Goal: Download file/media

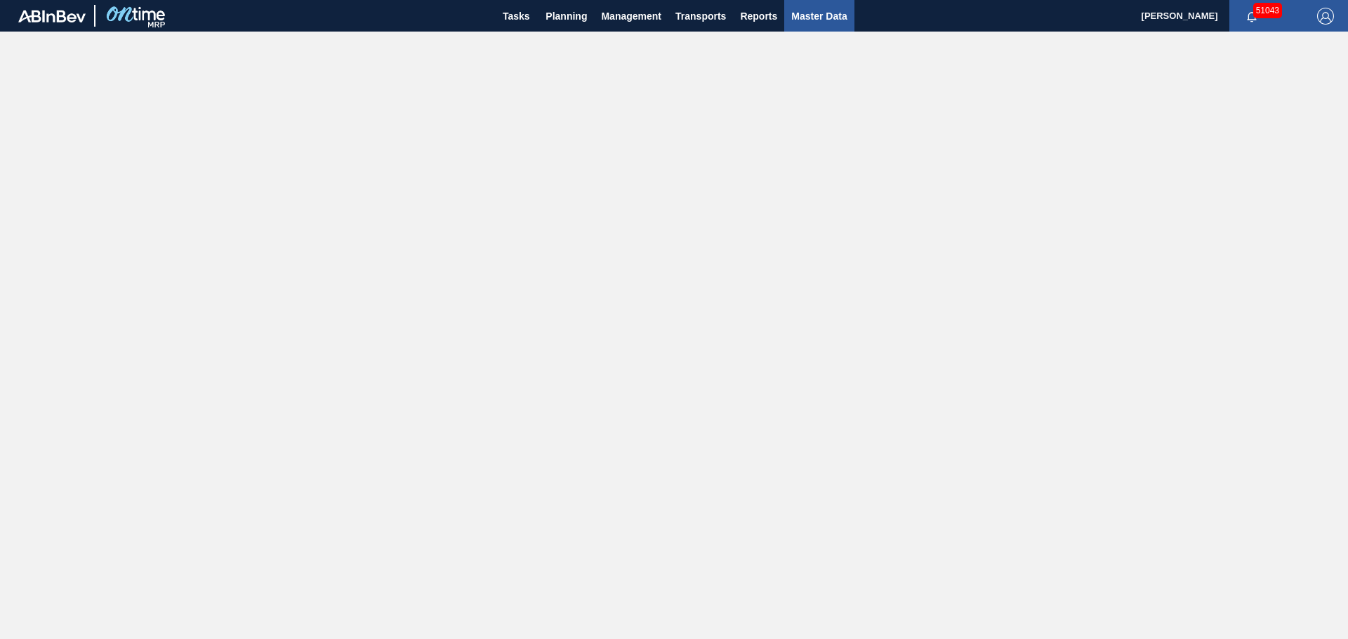
click at [826, 20] on span "Master Data" at bounding box center [818, 16] width 55 height 17
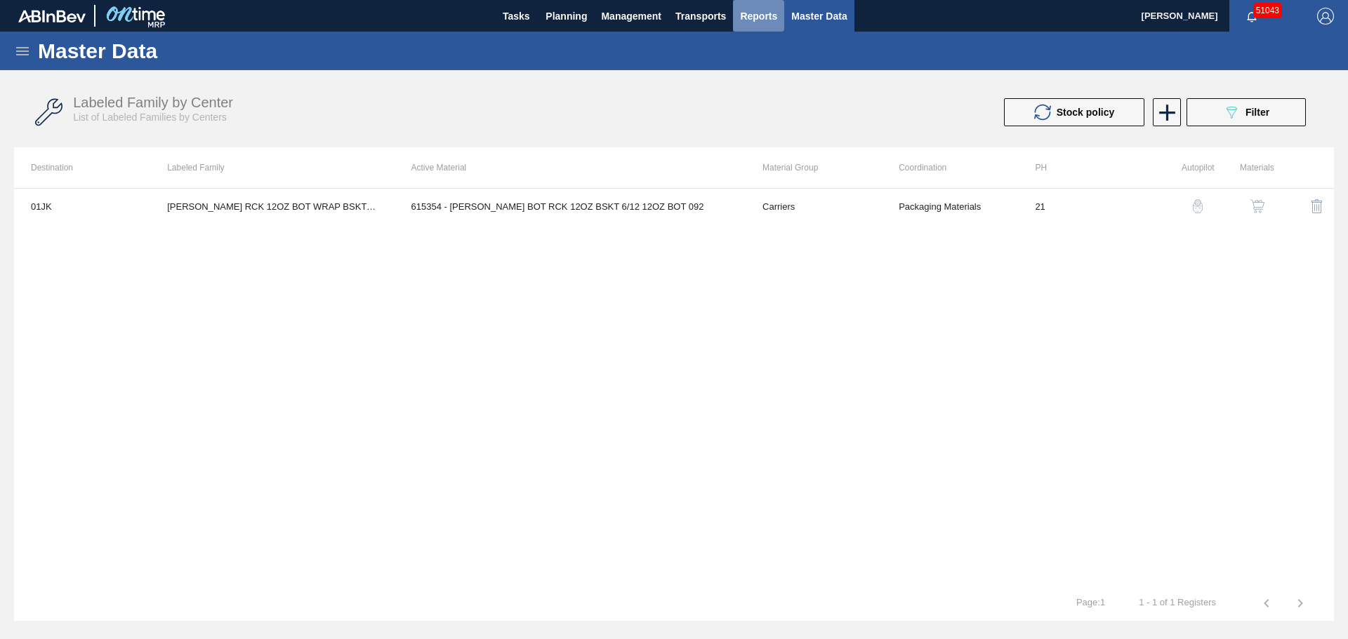
click at [749, 20] on span "Reports" at bounding box center [758, 16] width 37 height 17
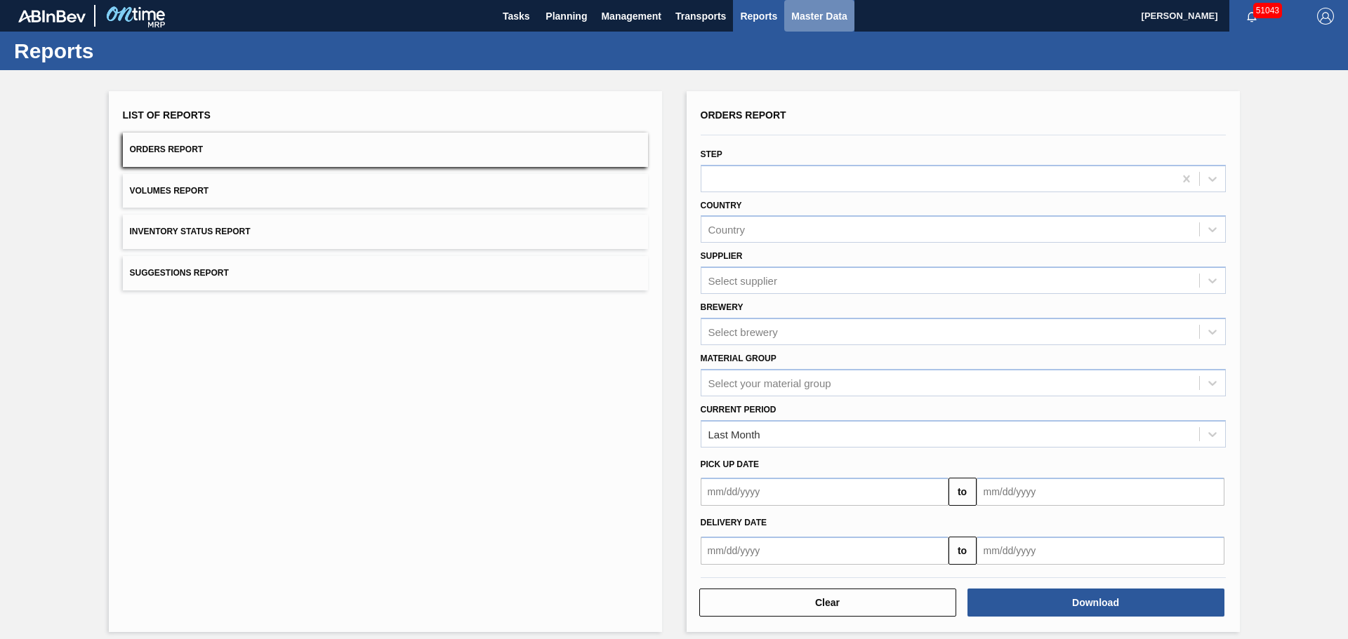
click at [817, 6] on button "Master Data" at bounding box center [818, 16] width 69 height 32
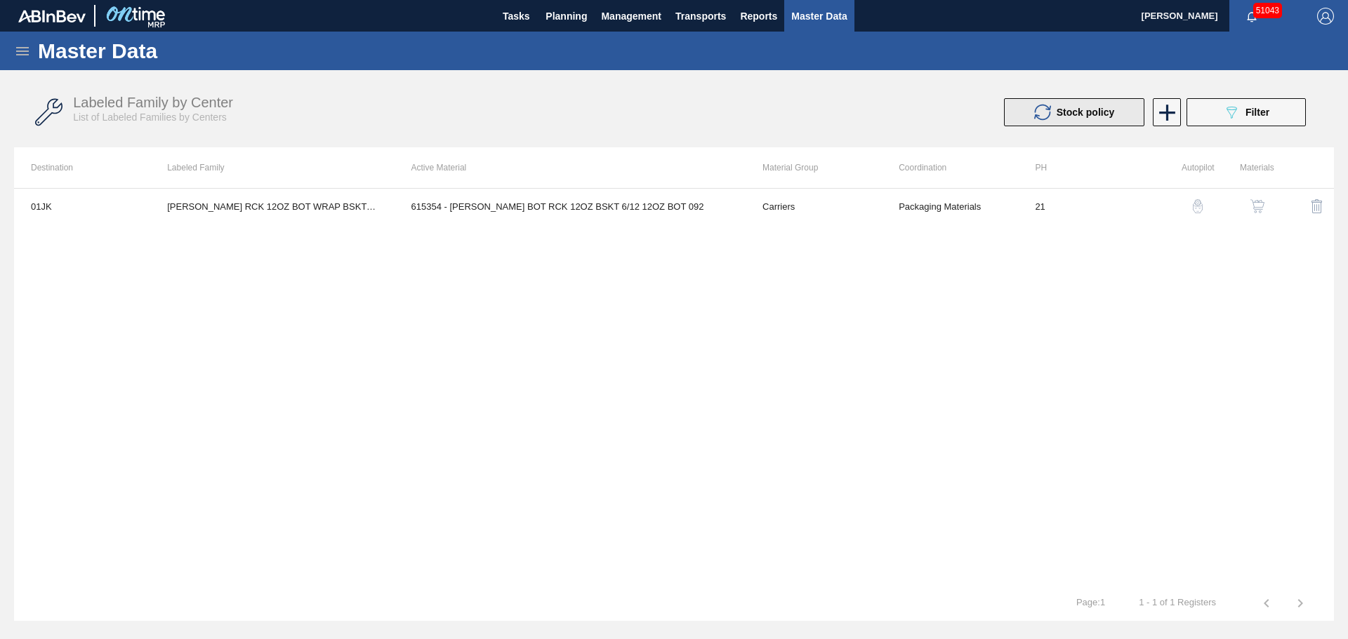
click at [1037, 113] on icon at bounding box center [1042, 112] width 17 height 17
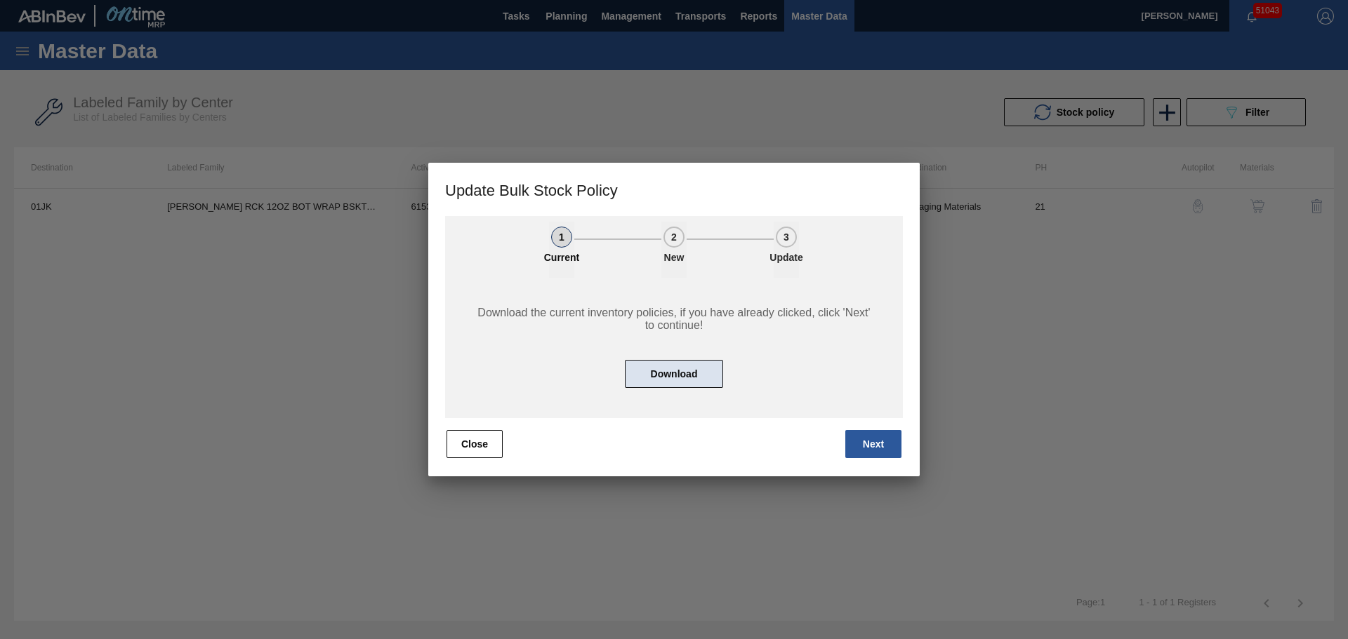
click at [670, 376] on button "Download" at bounding box center [674, 374] width 98 height 28
click at [1198, 273] on div at bounding box center [674, 319] width 1348 height 639
drag, startPoint x: 628, startPoint y: 399, endPoint x: 1062, endPoint y: 354, distance: 436.9
click at [1062, 354] on div at bounding box center [674, 319] width 1348 height 639
click at [486, 451] on button "Close" at bounding box center [474, 444] width 56 height 28
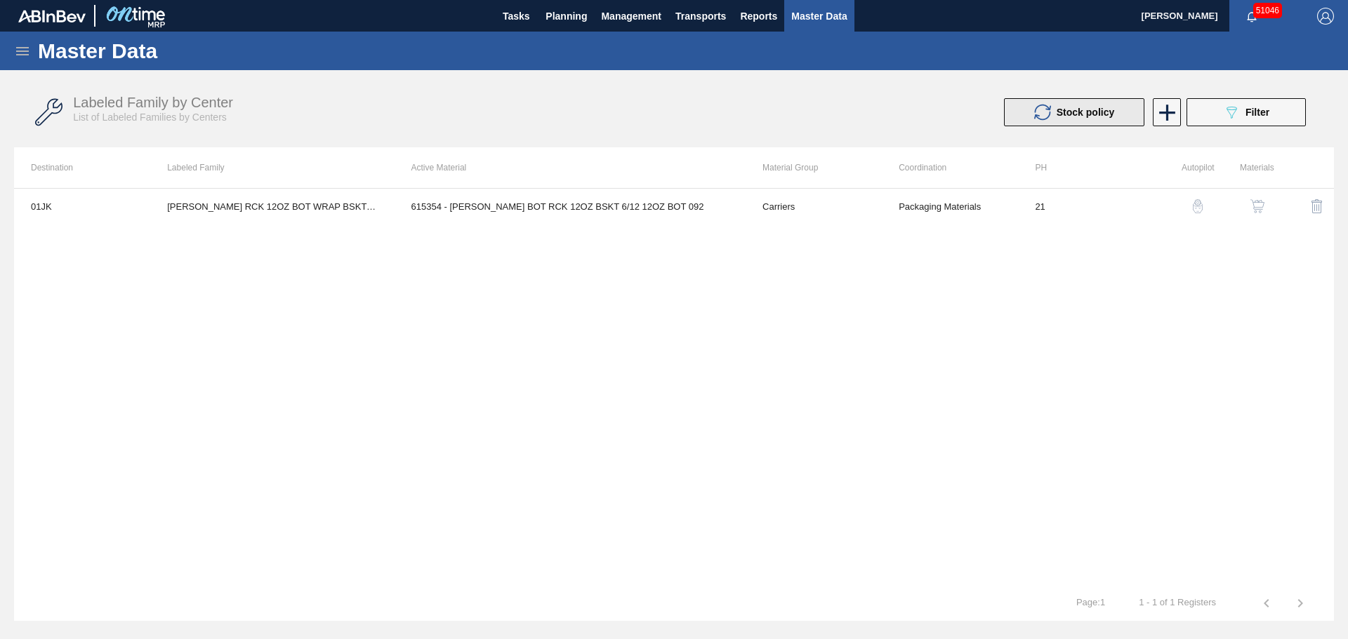
click at [1082, 104] on div "Stock policy" at bounding box center [1074, 112] width 80 height 17
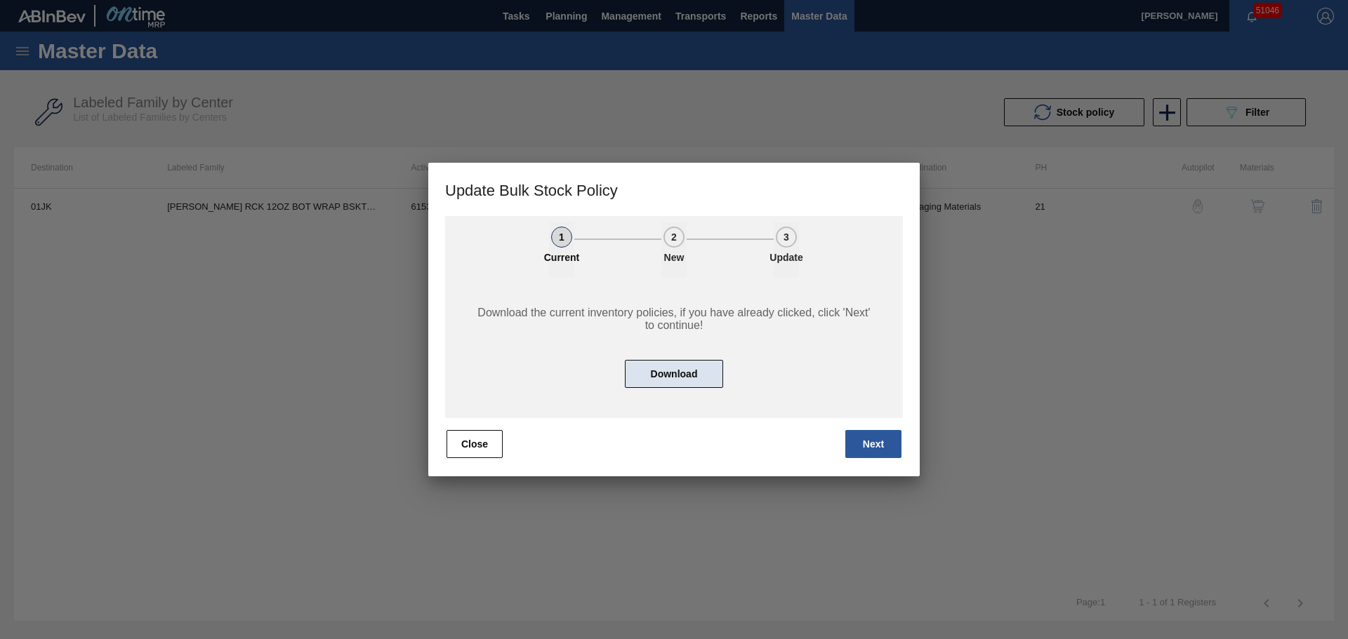
click at [668, 370] on button "Download" at bounding box center [674, 374] width 98 height 28
click at [478, 448] on button "Close" at bounding box center [474, 444] width 56 height 28
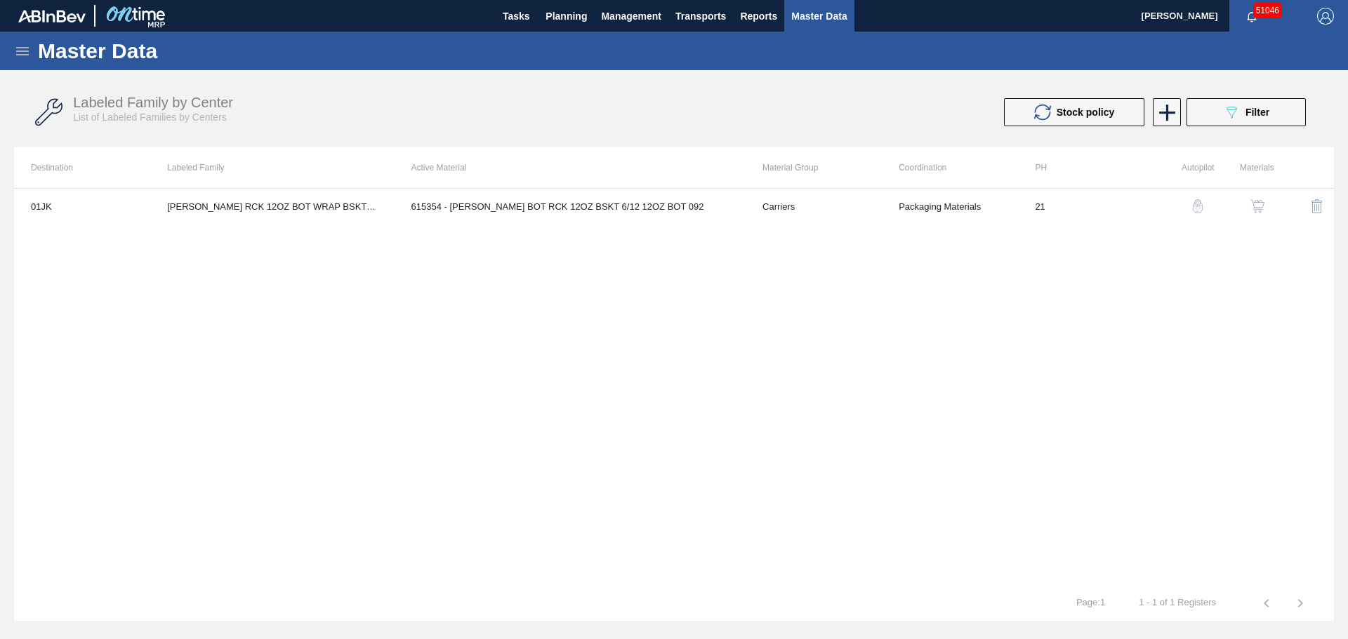
click at [15, 56] on icon at bounding box center [22, 51] width 17 height 17
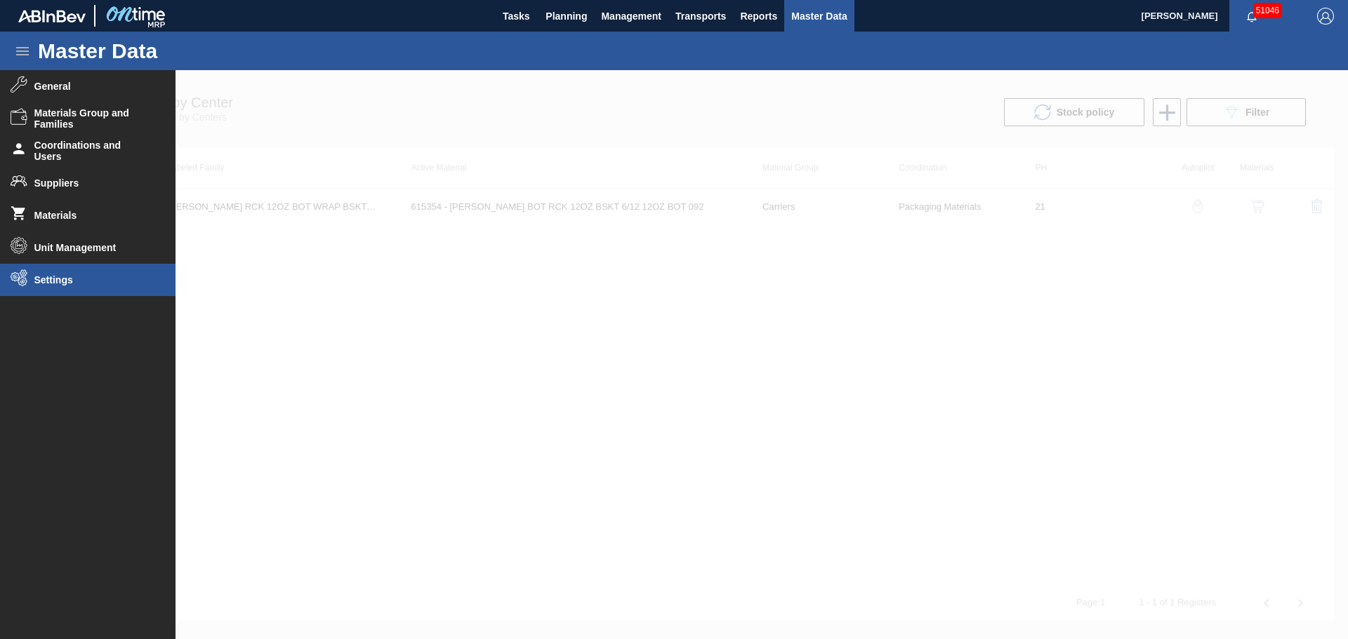
click at [36, 282] on span "Settings" at bounding box center [92, 279] width 116 height 11
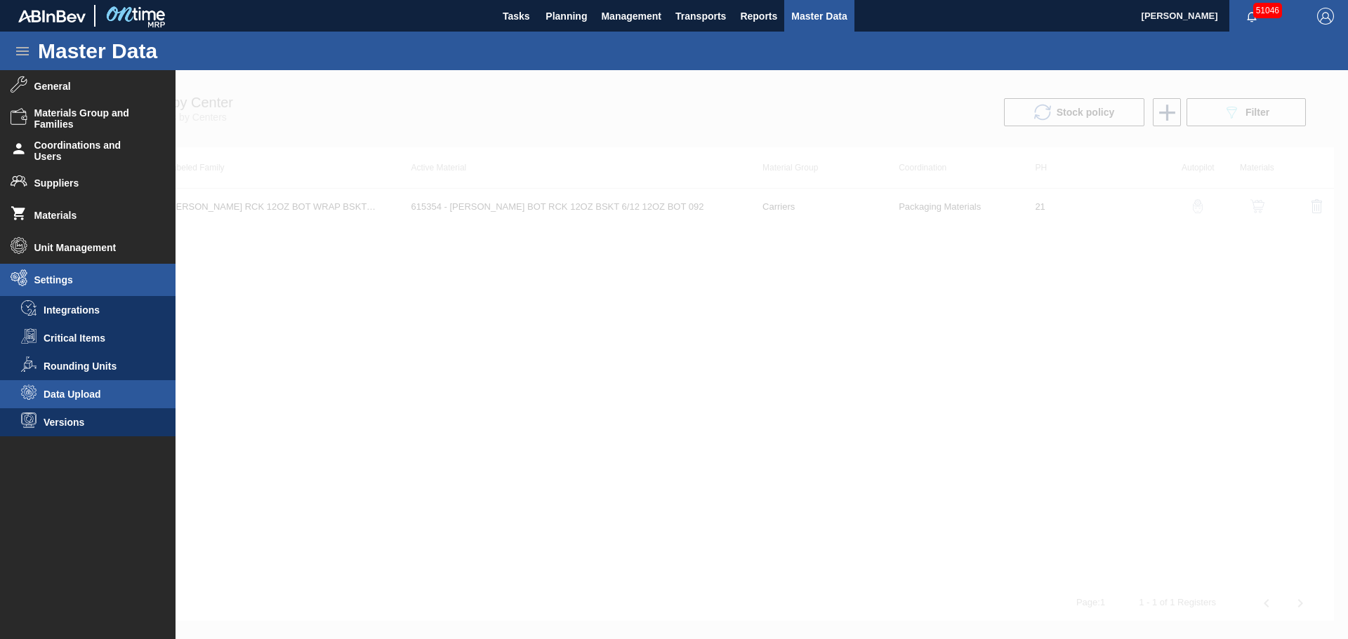
click at [77, 395] on span "Data Upload" at bounding box center [98, 394] width 108 height 11
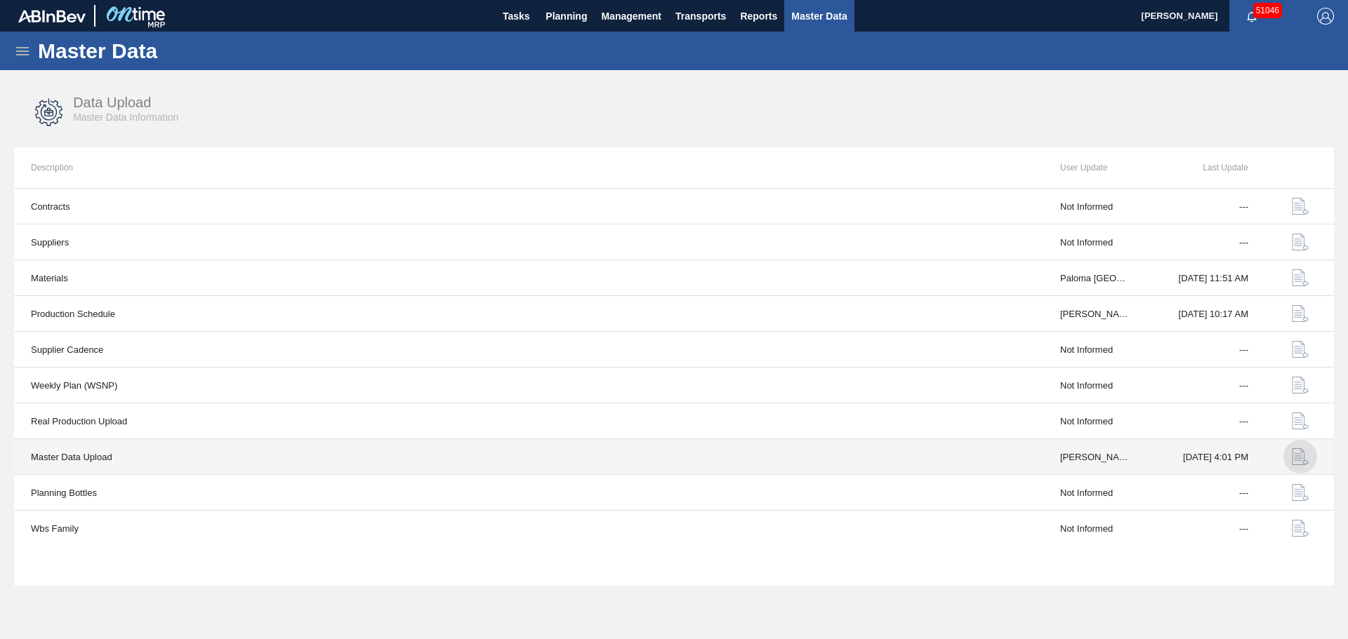
click at [1301, 461] on img "button" at bounding box center [1300, 457] width 17 height 17
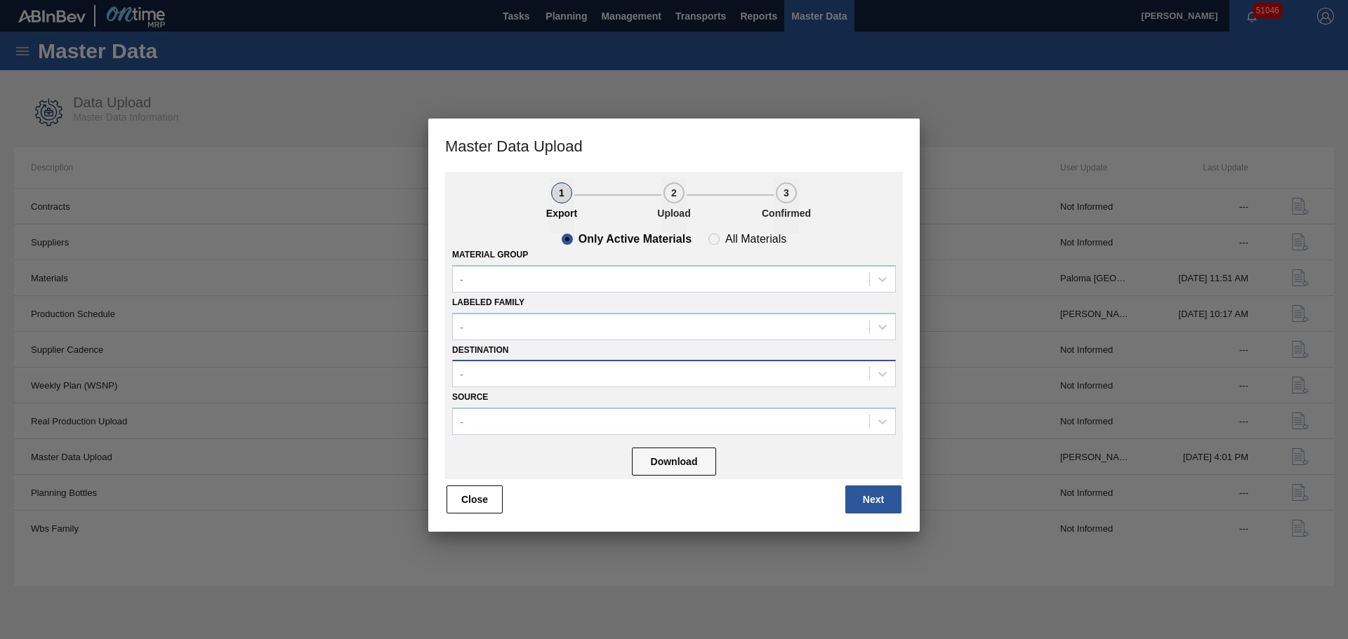
click at [541, 366] on div "-" at bounding box center [661, 374] width 416 height 20
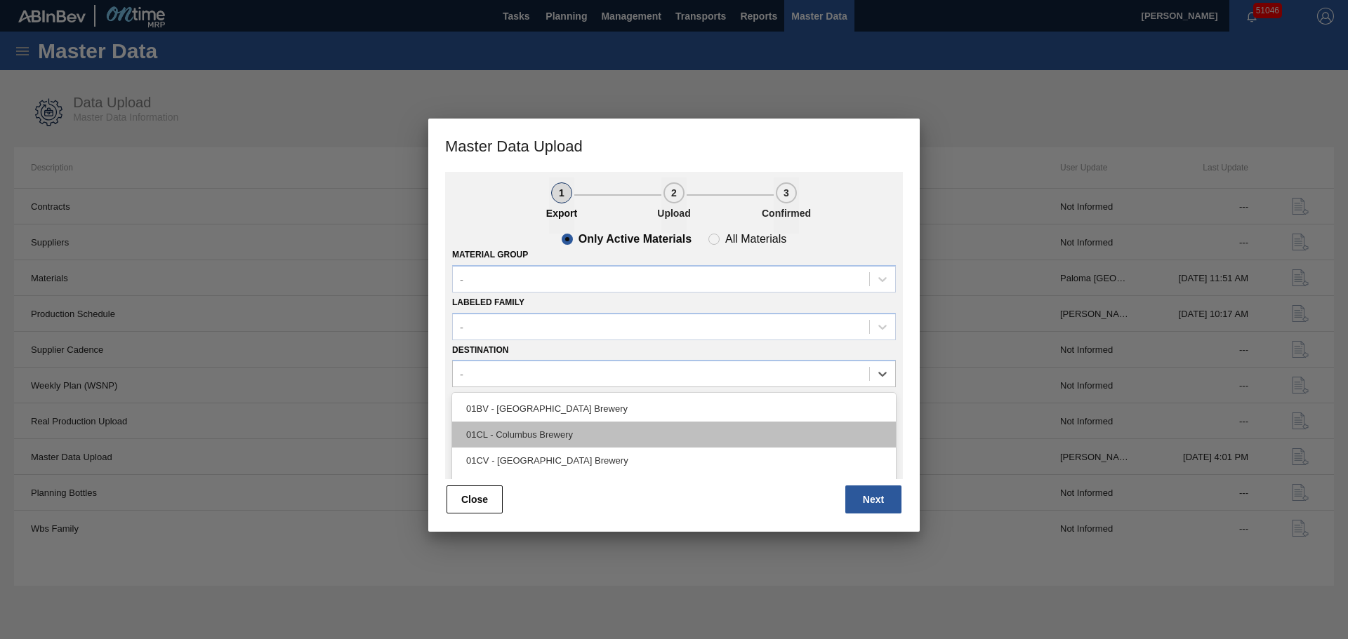
scroll to position [107, 0]
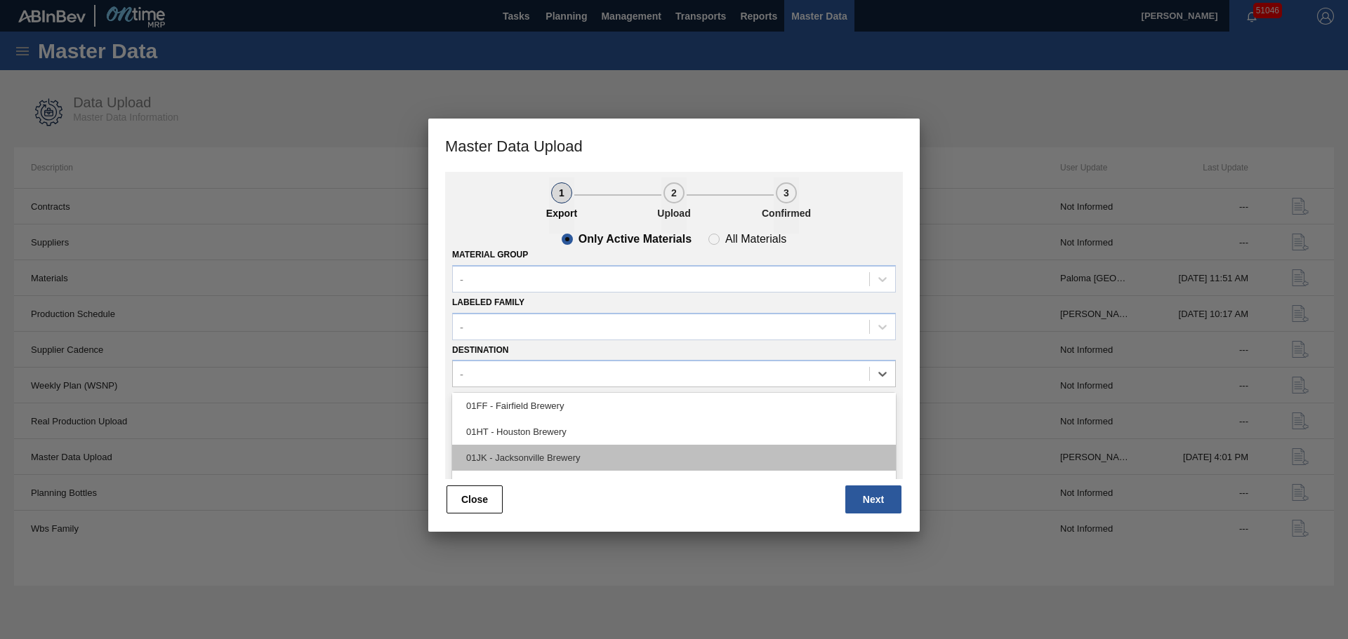
click at [540, 453] on div "01JK - Jacksonville Brewery" at bounding box center [674, 458] width 444 height 26
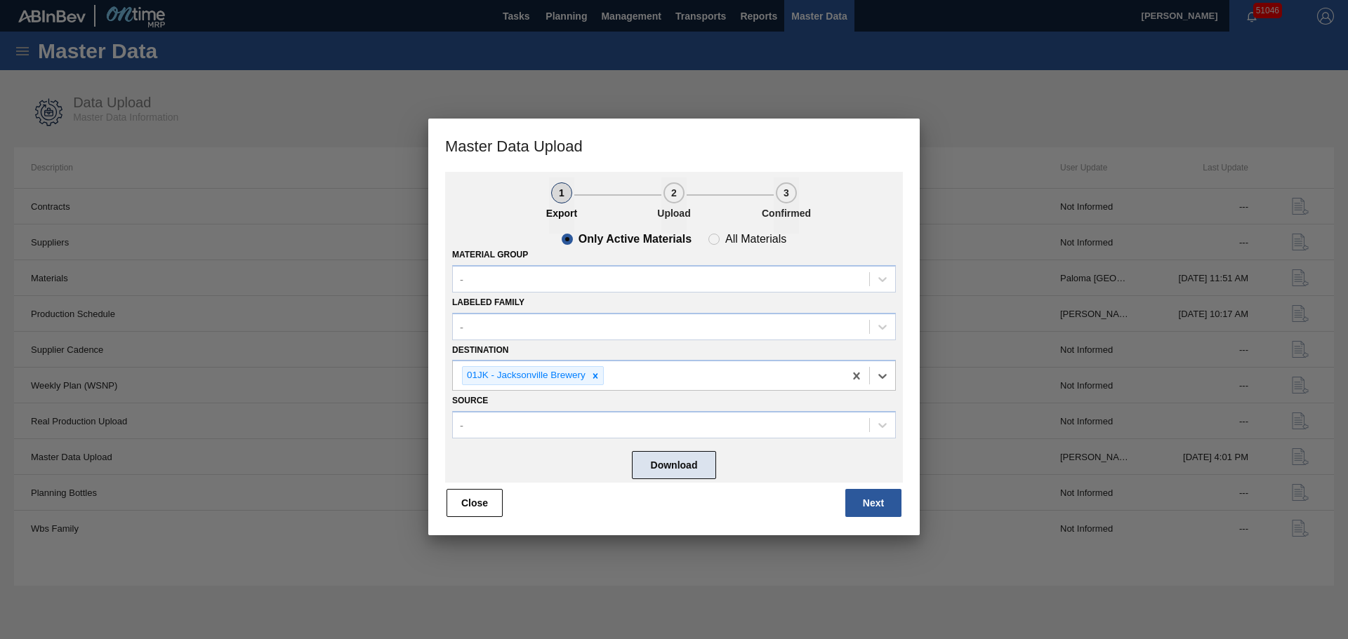
click at [665, 473] on button "Download" at bounding box center [674, 465] width 84 height 28
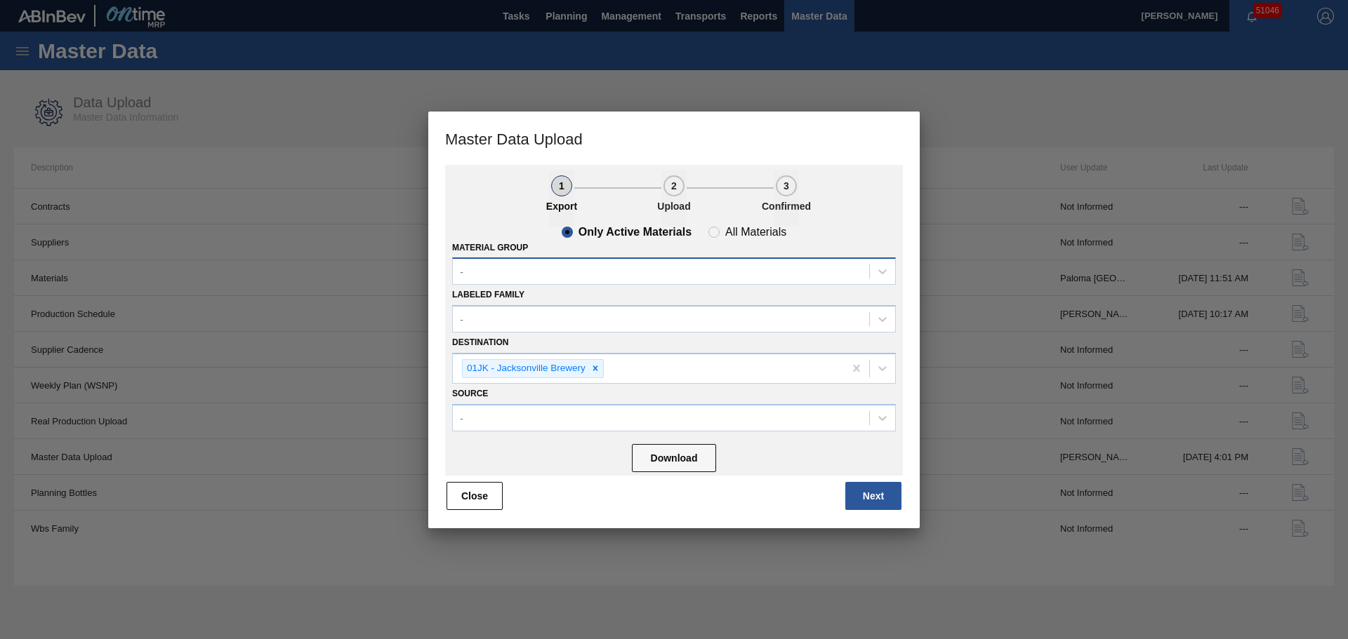
click at [486, 263] on div "-" at bounding box center [661, 272] width 416 height 20
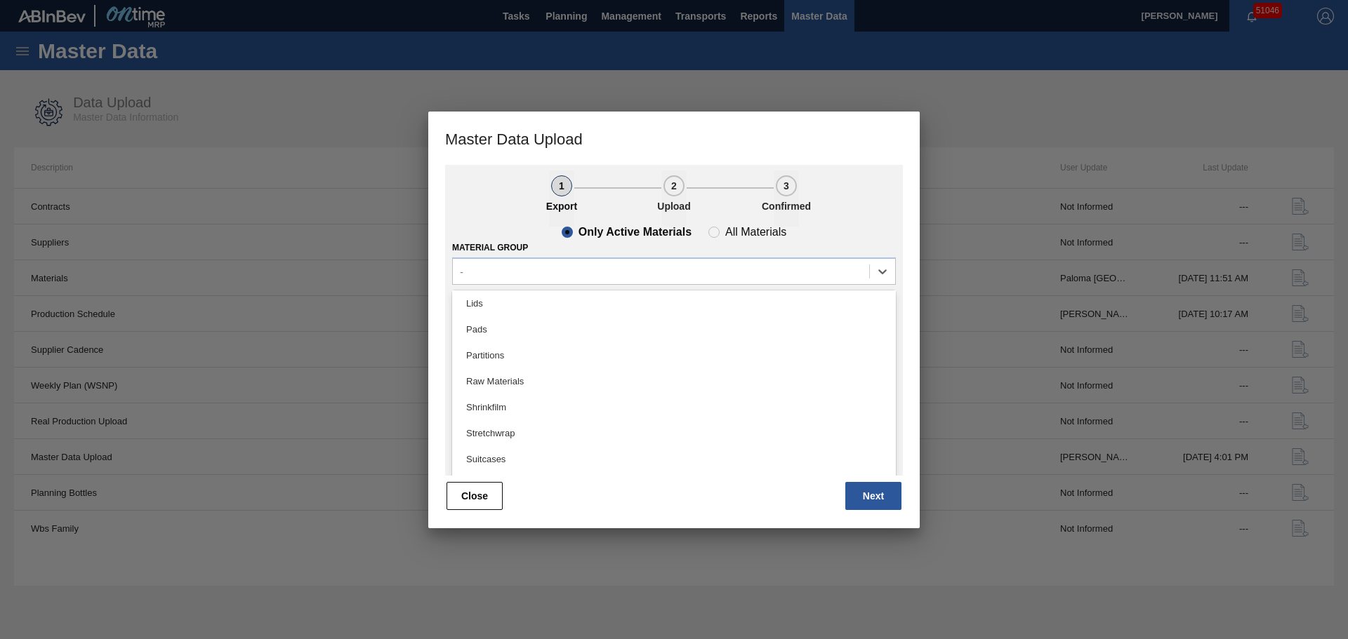
scroll to position [0, 0]
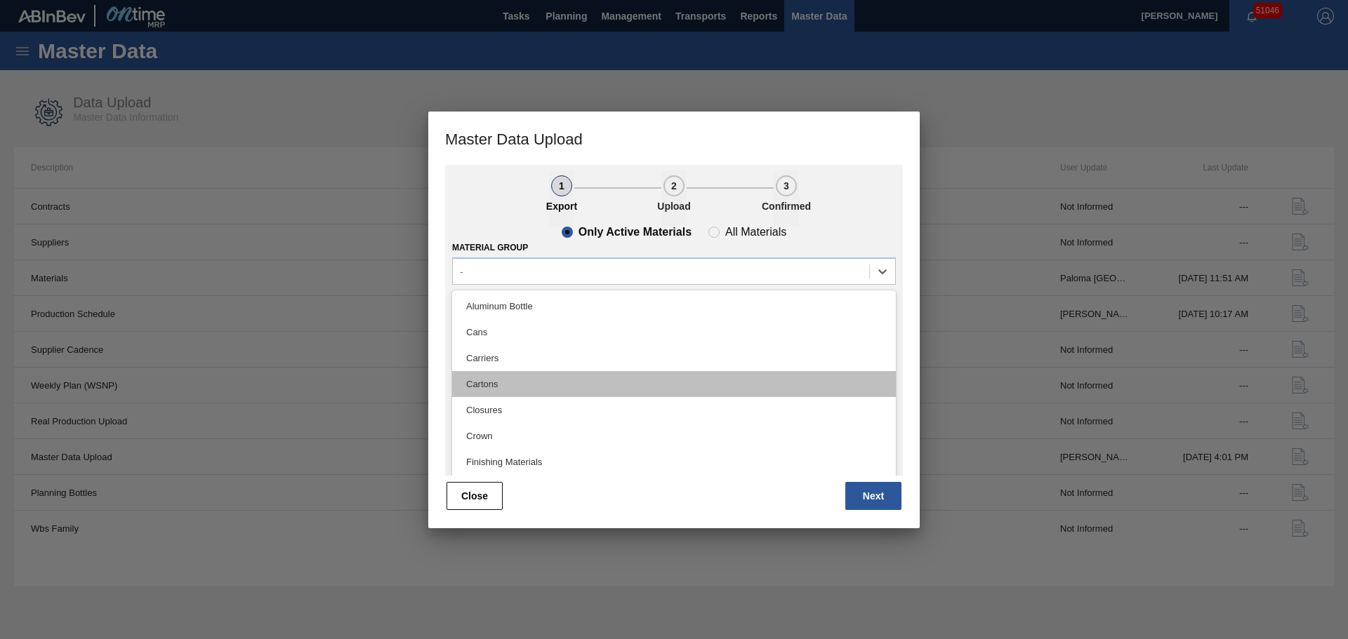
click at [485, 386] on div "Cartons" at bounding box center [674, 384] width 444 height 26
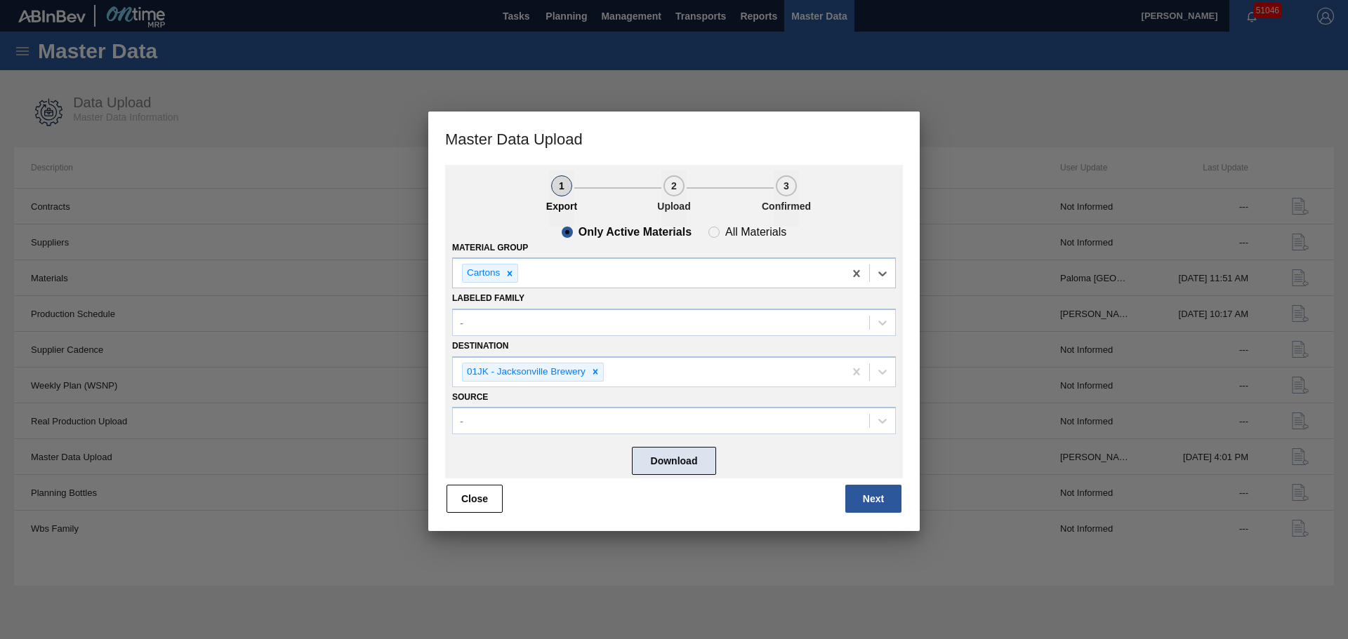
click at [670, 463] on button "Download" at bounding box center [674, 461] width 84 height 28
click at [467, 501] on button "Close" at bounding box center [474, 499] width 56 height 28
